Goal: Complete application form: Complete application form

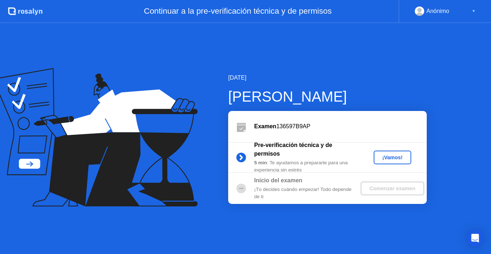
click at [395, 160] on div "¡Vamos!" at bounding box center [392, 158] width 32 height 6
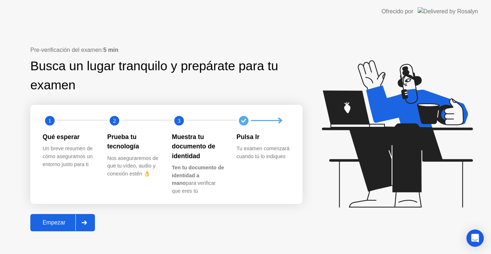
click at [66, 222] on div "Empezar" at bounding box center [53, 223] width 43 height 6
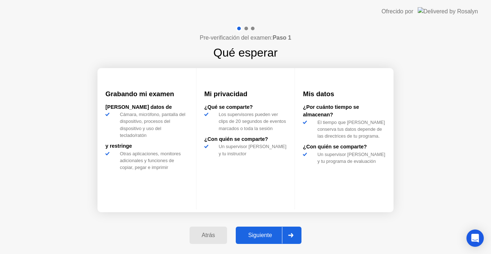
click at [255, 238] on div "Siguiente" at bounding box center [260, 235] width 44 height 6
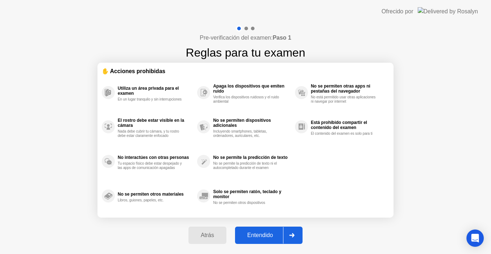
click at [255, 238] on div "Entendido" at bounding box center [260, 235] width 46 height 6
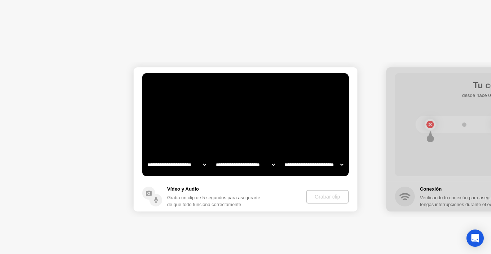
select select "**********"
select select "*******"
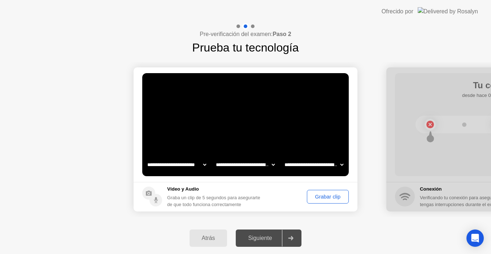
click at [334, 199] on div "Grabar clip" at bounding box center [327, 197] width 37 height 6
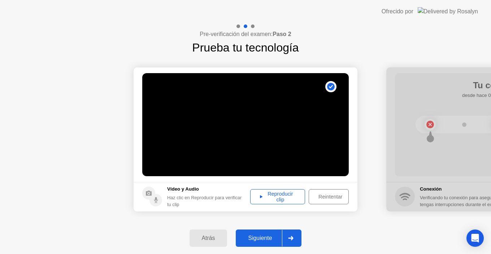
click at [287, 197] on div "Reproducir clip" at bounding box center [277, 197] width 50 height 12
click at [326, 198] on div "Reintentar" at bounding box center [330, 197] width 38 height 6
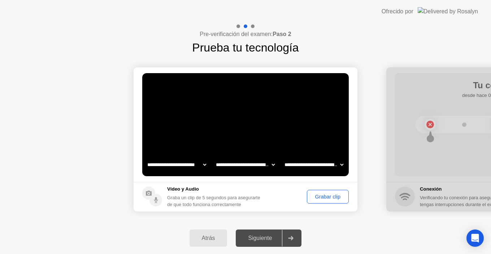
click at [326, 200] on div "Grabar clip" at bounding box center [327, 197] width 37 height 6
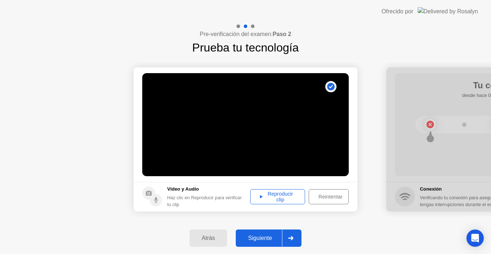
click at [291, 200] on div "Reproducir clip" at bounding box center [277, 197] width 50 height 12
click at [268, 236] on div "Siguiente" at bounding box center [260, 238] width 44 height 6
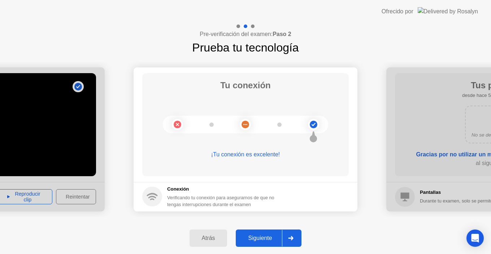
click at [267, 236] on div "Siguiente" at bounding box center [260, 238] width 44 height 6
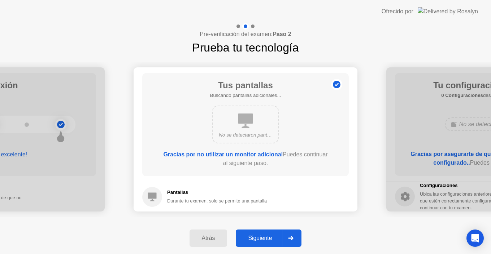
click at [267, 236] on div "Siguiente" at bounding box center [260, 238] width 44 height 6
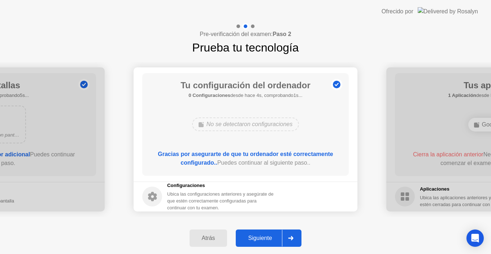
click at [267, 236] on div "Siguiente" at bounding box center [260, 238] width 44 height 6
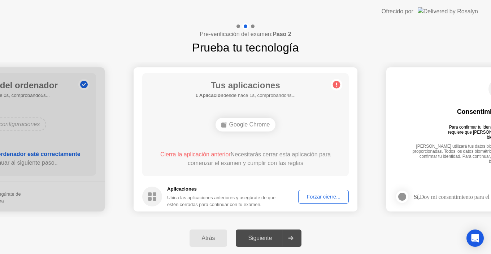
click at [320, 198] on div "Forzar cierre..." at bounding box center [322, 197] width 45 height 6
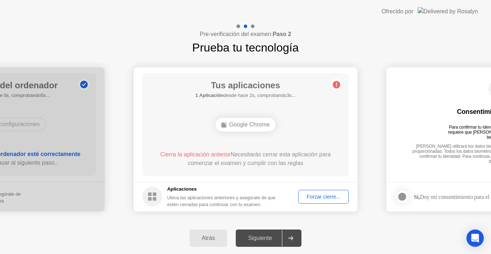
click at [324, 200] on div "Forzar cierre..." at bounding box center [322, 197] width 45 height 6
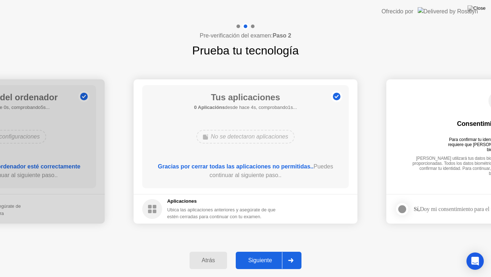
click at [265, 254] on div "Siguiente" at bounding box center [260, 260] width 44 height 6
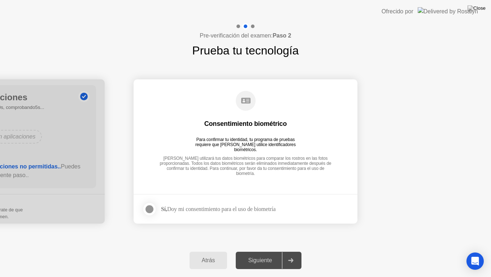
click at [272, 210] on div "Sí, Doy mi consentimiento para el uso de biometría" at bounding box center [218, 209] width 114 height 7
click at [152, 211] on div at bounding box center [149, 209] width 9 height 9
click at [260, 254] on div "Siguiente" at bounding box center [260, 260] width 44 height 6
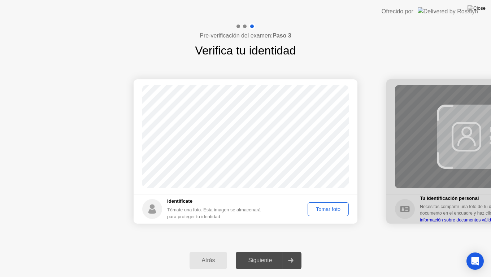
click at [331, 210] on div "Tomar foto" at bounding box center [328, 209] width 36 height 6
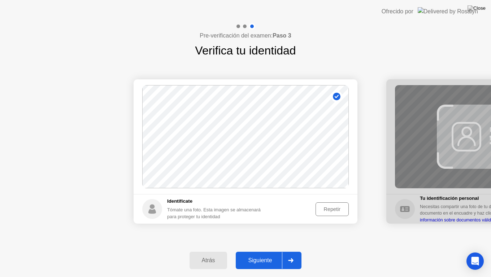
click at [339, 212] on div "Repetir" at bounding box center [332, 209] width 28 height 6
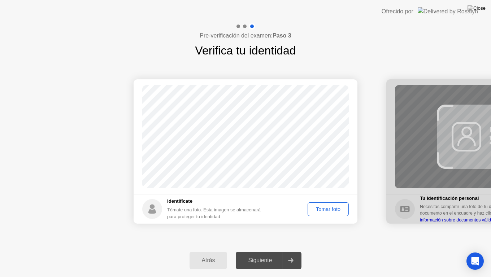
click at [331, 211] on div "Tomar foto" at bounding box center [328, 209] width 36 height 6
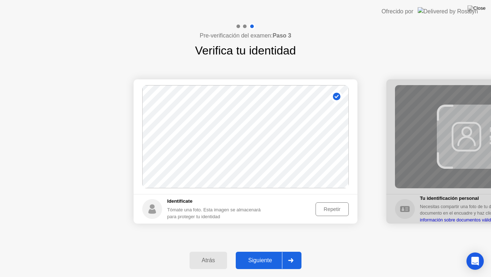
click at [273, 254] on div "Siguiente" at bounding box center [260, 260] width 44 height 6
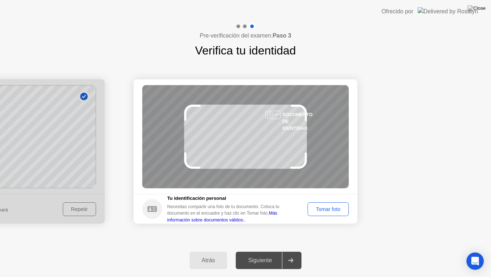
click at [338, 208] on div "Tomar foto" at bounding box center [328, 209] width 36 height 6
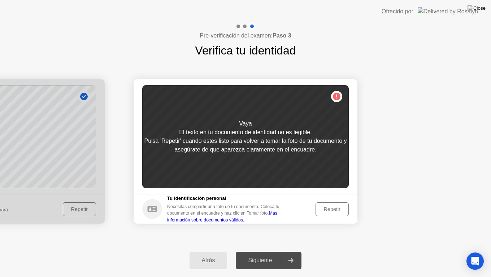
click at [338, 208] on div "Repetir" at bounding box center [332, 209] width 28 height 6
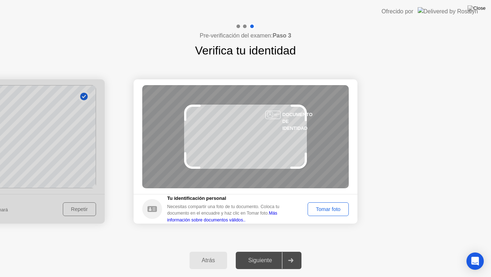
click at [338, 208] on div "Tomar foto" at bounding box center [328, 209] width 36 height 6
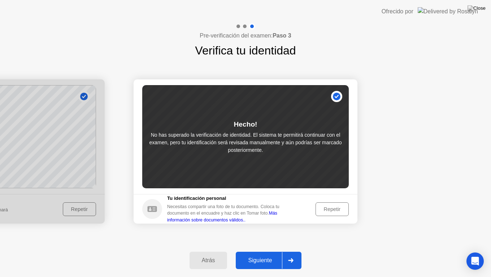
click at [331, 211] on div "Repetir" at bounding box center [332, 209] width 28 height 6
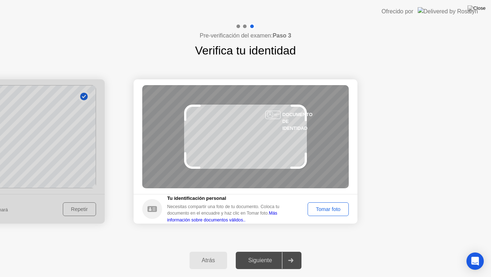
click at [331, 211] on div "Tomar foto" at bounding box center [328, 209] width 36 height 6
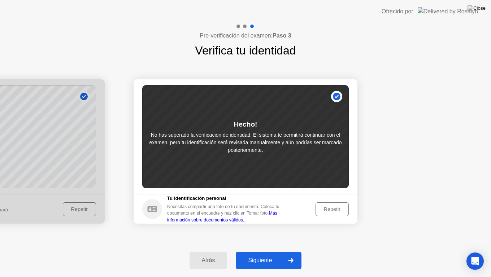
drag, startPoint x: 333, startPoint y: 210, endPoint x: 327, endPoint y: 227, distance: 17.8
click at [277, 213] on link "Más información sobre documentos válidos.." at bounding box center [222, 217] width 110 height 12
click at [334, 210] on div "Repetir" at bounding box center [332, 209] width 28 height 6
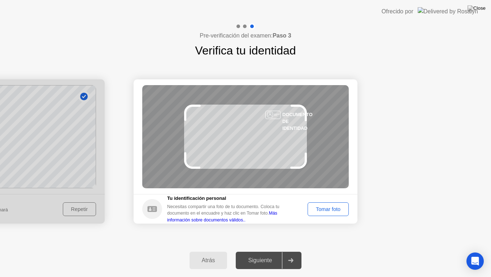
click at [334, 210] on div "Tomar foto" at bounding box center [328, 209] width 36 height 6
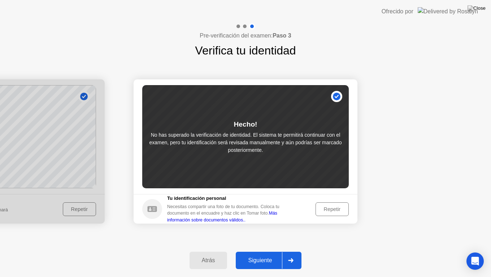
click at [331, 212] on div "Repetir" at bounding box center [332, 209] width 28 height 6
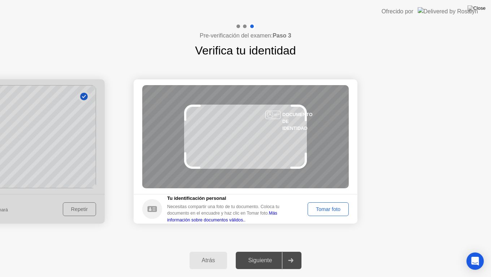
click at [334, 212] on div "Tomar foto" at bounding box center [328, 209] width 36 height 6
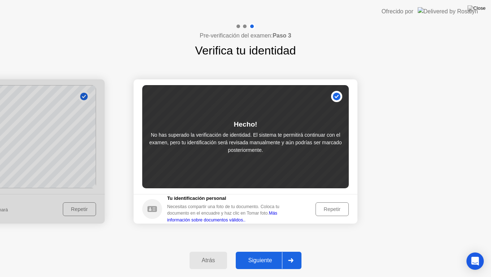
click at [336, 212] on div "Repetir" at bounding box center [332, 209] width 28 height 6
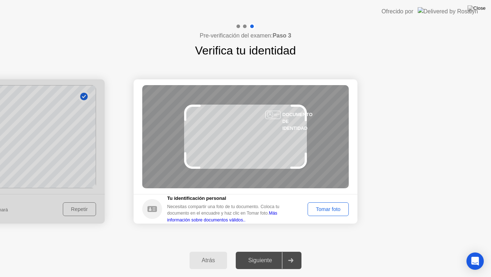
click at [336, 212] on div "Tomar foto" at bounding box center [328, 209] width 36 height 6
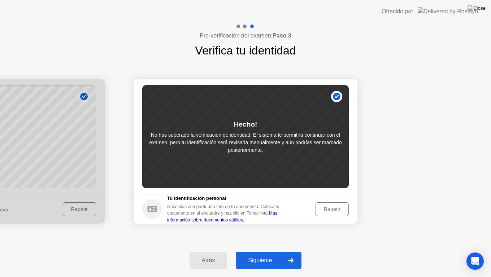
click at [260, 254] on div "Siguiente" at bounding box center [260, 260] width 44 height 6
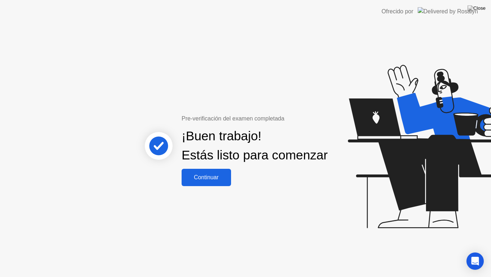
click at [218, 181] on div "Continuar" at bounding box center [206, 177] width 45 height 6
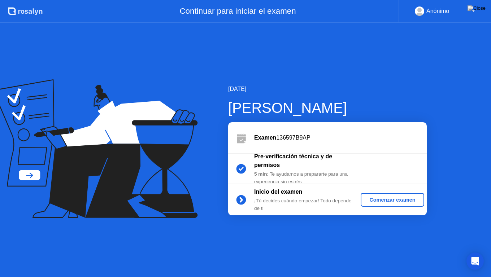
click at [403, 203] on div "Comenzar examen" at bounding box center [391, 200] width 57 height 6
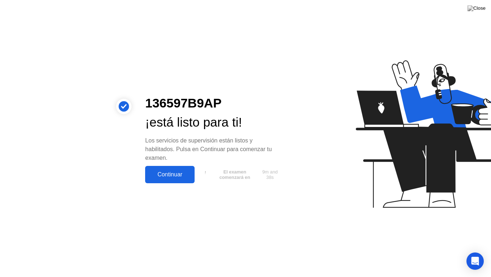
click at [179, 178] on div "Continuar" at bounding box center [169, 174] width 45 height 6
